Goal: Task Accomplishment & Management: Use online tool/utility

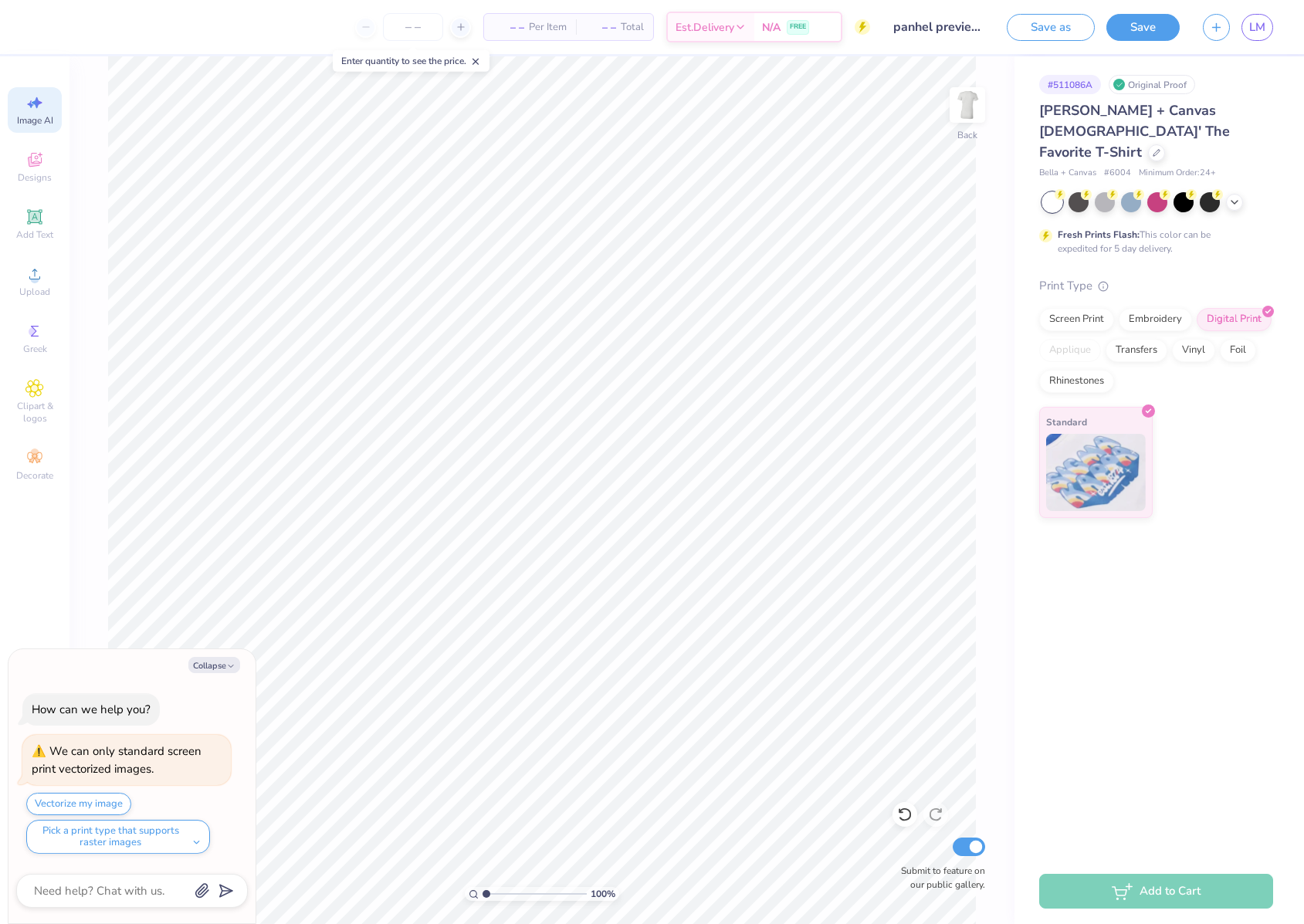
select select "4"
